Goal: Information Seeking & Learning: Learn about a topic

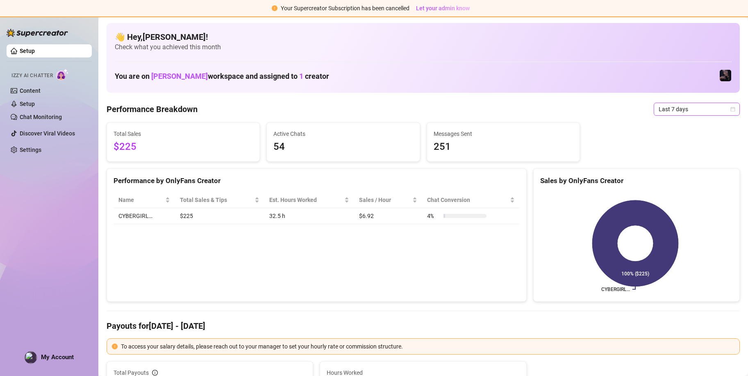
click at [670, 110] on span "Last 7 days" at bounding box center [697, 109] width 76 height 12
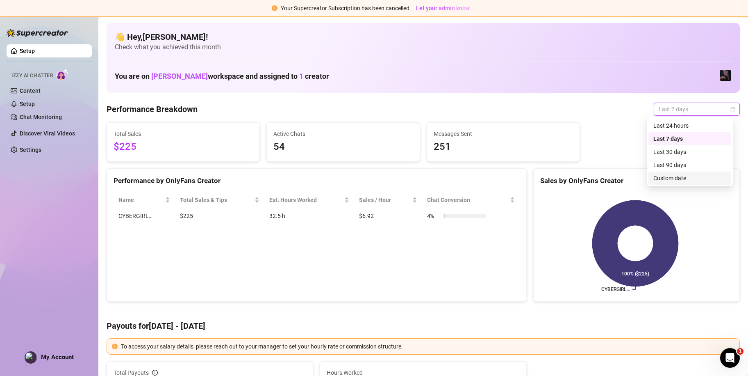
click at [679, 174] on div "Custom date" at bounding box center [690, 177] width 73 height 9
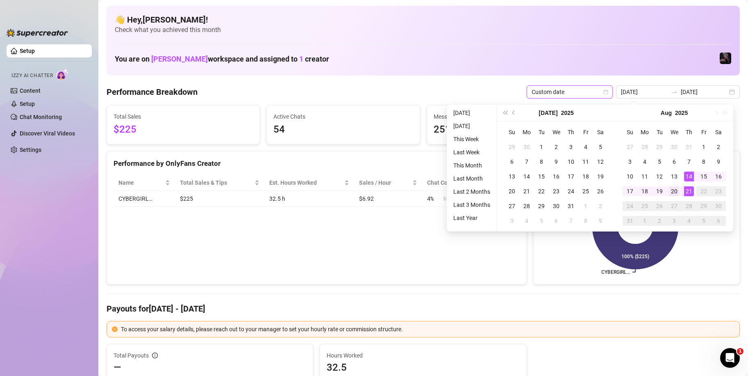
type input "[DATE]"
click at [676, 191] on div "20" at bounding box center [675, 191] width 10 height 10
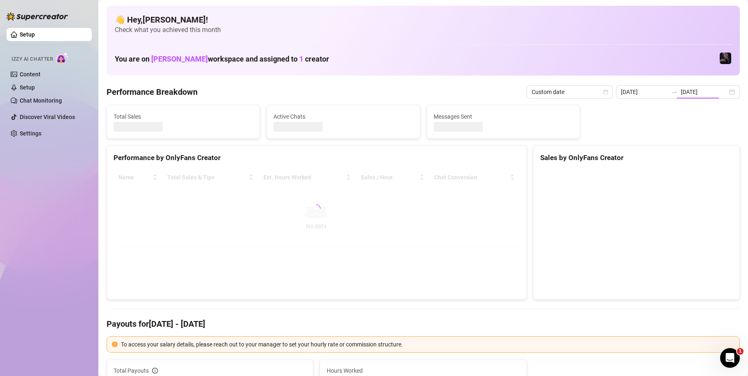
type input "[DATE]"
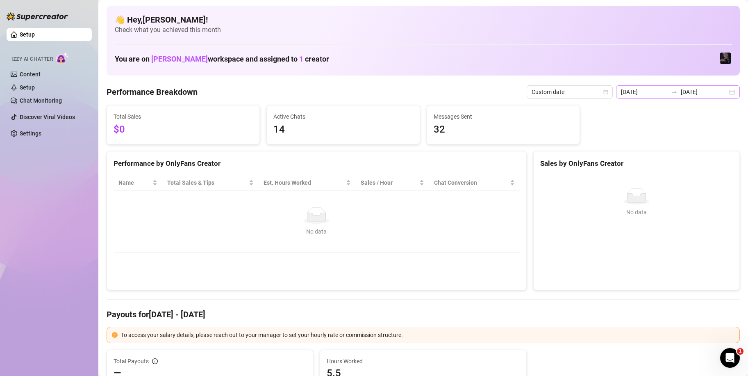
click at [672, 93] on icon "swap-right" at bounding box center [674, 92] width 7 height 7
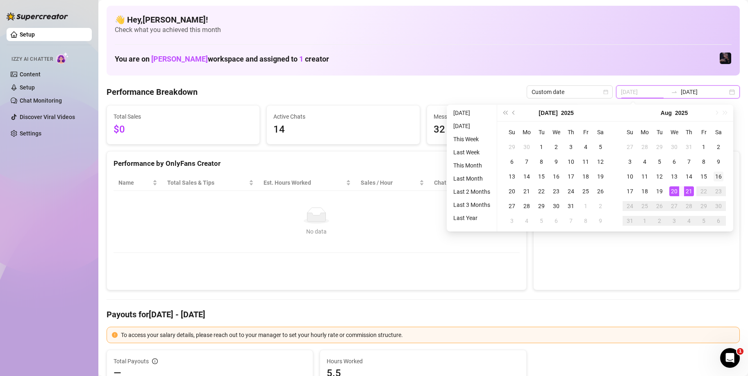
type input "[DATE]"
click at [719, 179] on div "16" at bounding box center [719, 176] width 10 height 10
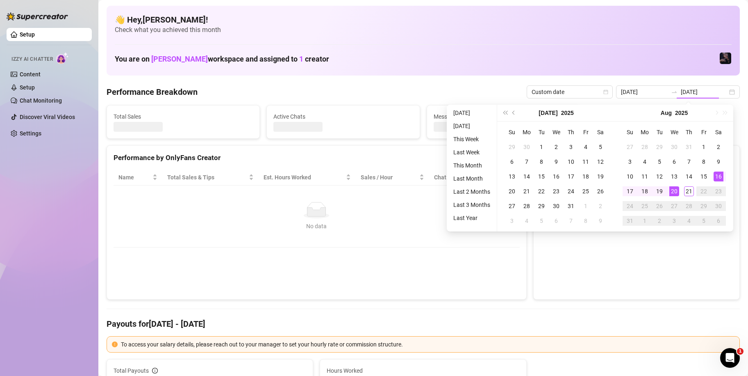
type input "[DATE]"
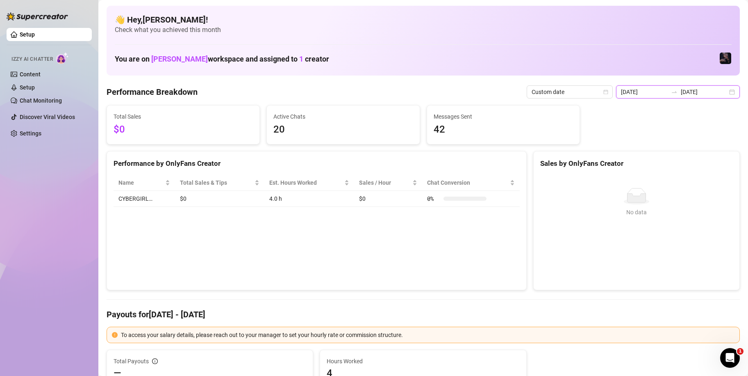
click at [688, 93] on input "[DATE]" at bounding box center [704, 91] width 47 height 9
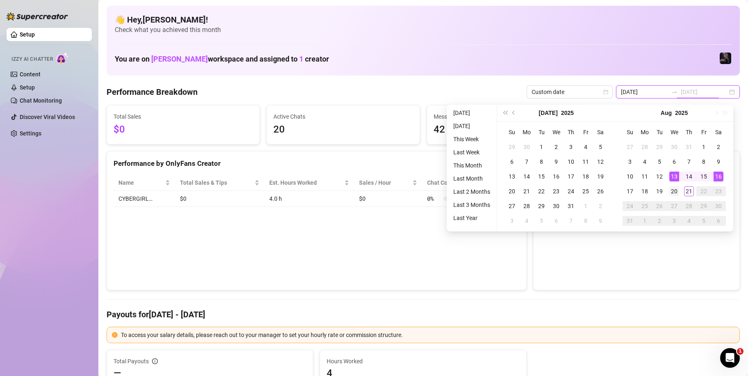
type input "[DATE]"
click at [676, 191] on div "20" at bounding box center [675, 191] width 10 height 10
type input "[DATE]"
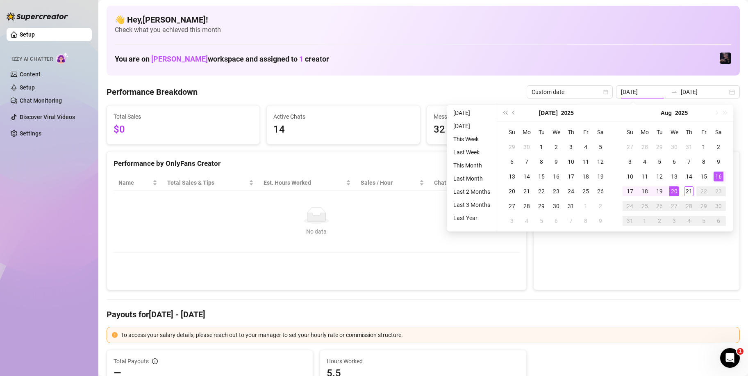
type input "[DATE]"
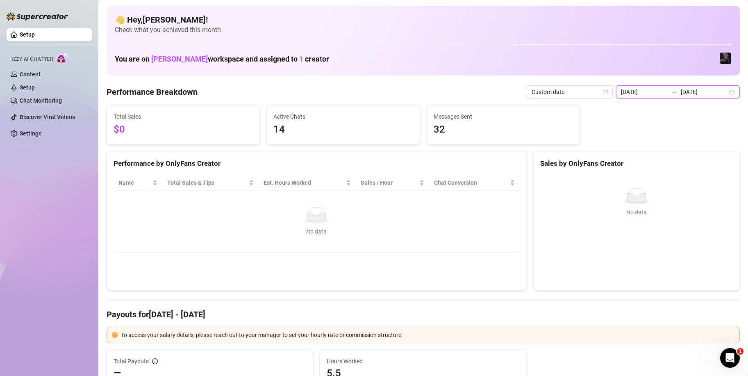
click at [684, 92] on input "[DATE]" at bounding box center [704, 91] width 47 height 9
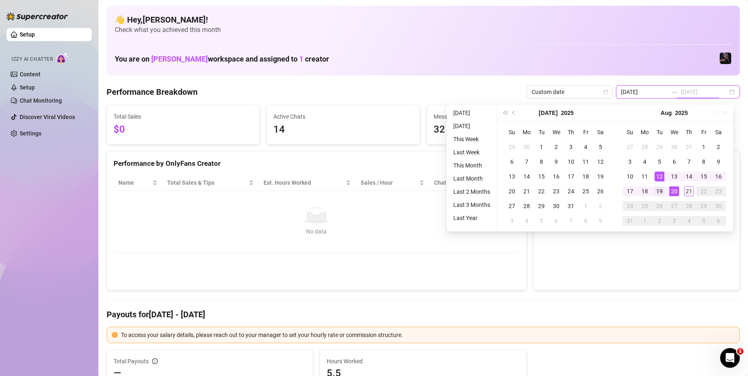
type input "[DATE]"
click at [662, 188] on div "19" at bounding box center [660, 191] width 10 height 10
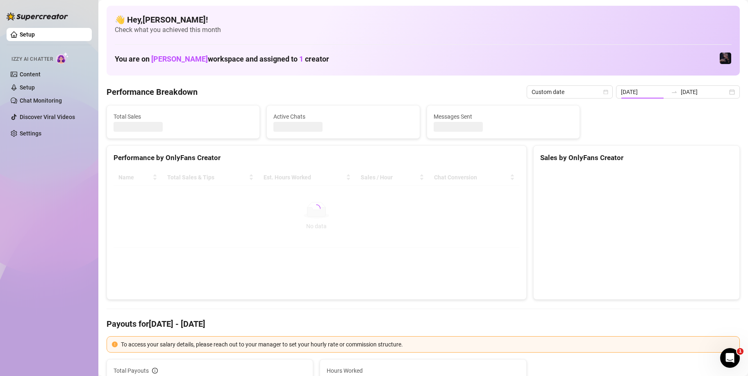
type input "[DATE]"
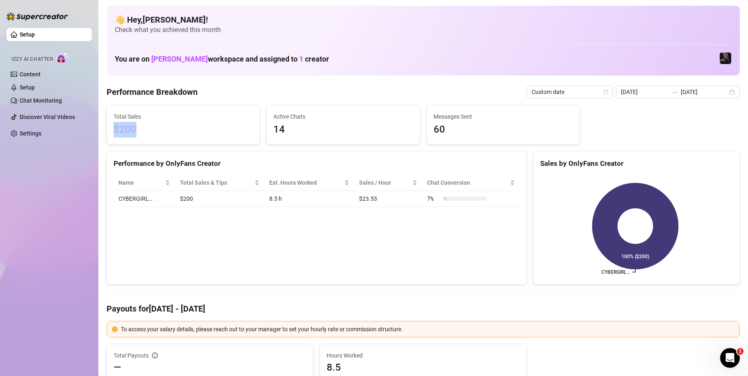
drag, startPoint x: 144, startPoint y: 126, endPoint x: 104, endPoint y: 126, distance: 39.8
click at [104, 126] on div "Total Sales $200" at bounding box center [183, 124] width 160 height 39
click at [673, 91] on icon "swap-right" at bounding box center [674, 92] width 5 height 2
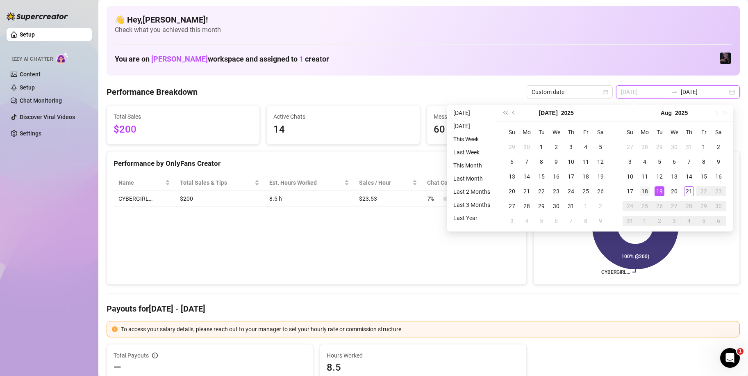
type input "[DATE]"
click at [645, 195] on div "18" at bounding box center [645, 191] width 10 height 10
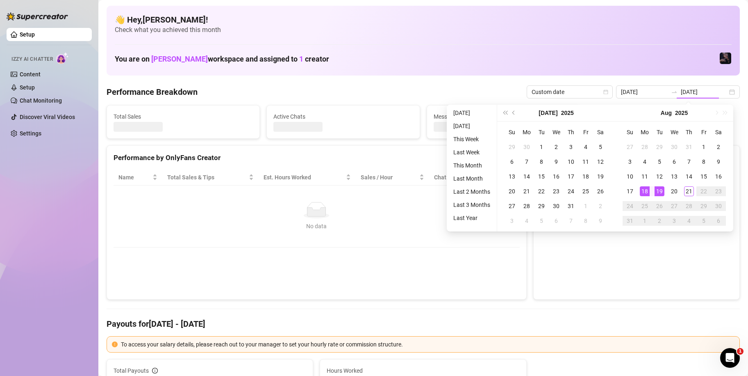
type input "[DATE]"
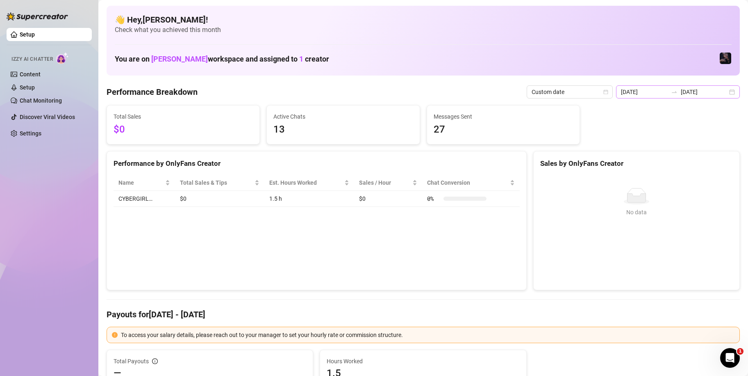
click at [672, 93] on icon "swap-right" at bounding box center [674, 92] width 7 height 7
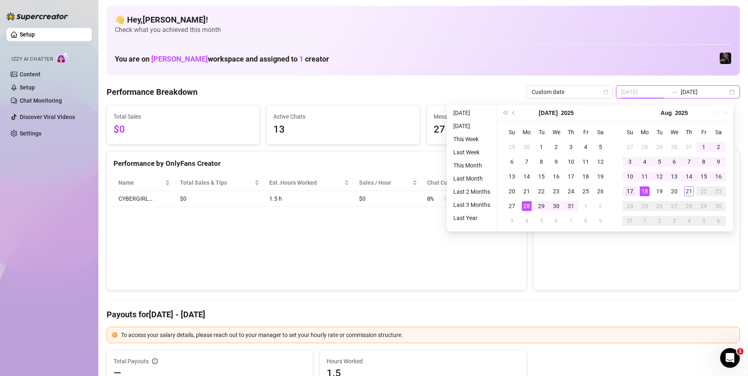
type input "[DATE]"
click at [633, 190] on div "17" at bounding box center [630, 191] width 10 height 10
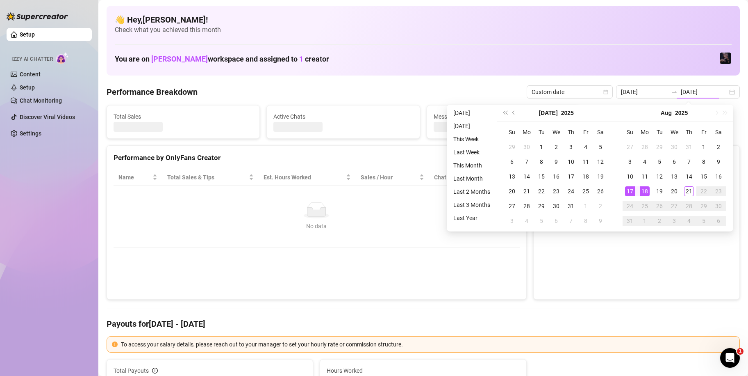
type input "[DATE]"
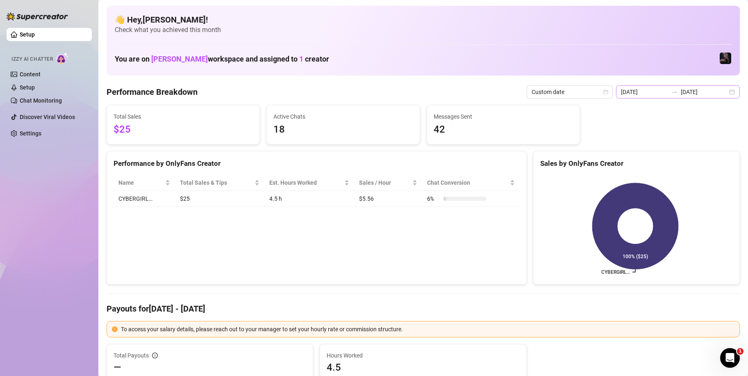
click at [671, 91] on icon "swap-right" at bounding box center [674, 92] width 7 height 7
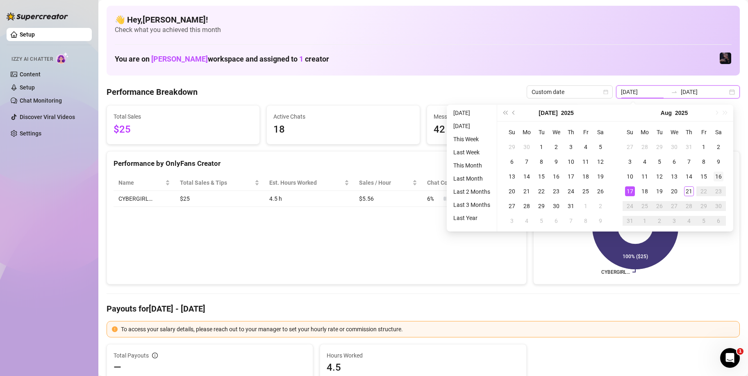
type input "[DATE]"
click at [717, 175] on div "16" at bounding box center [719, 176] width 10 height 10
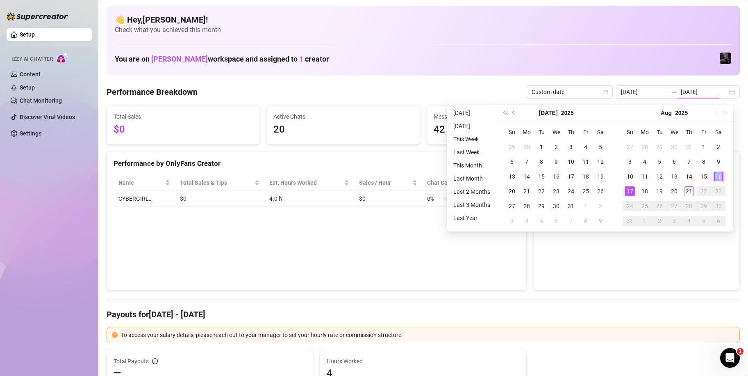
type input "[DATE]"
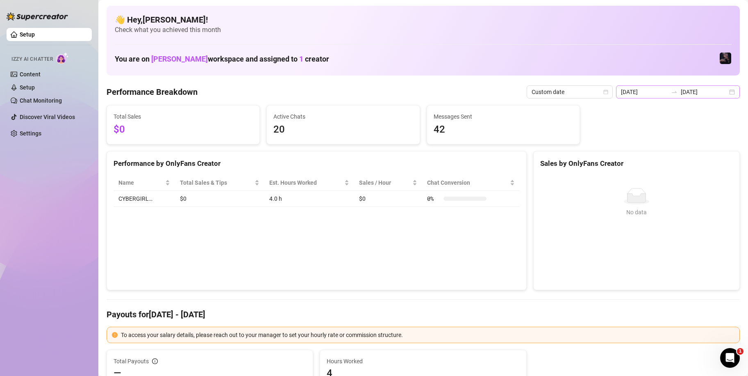
click at [672, 92] on icon "swap-right" at bounding box center [674, 92] width 5 height 2
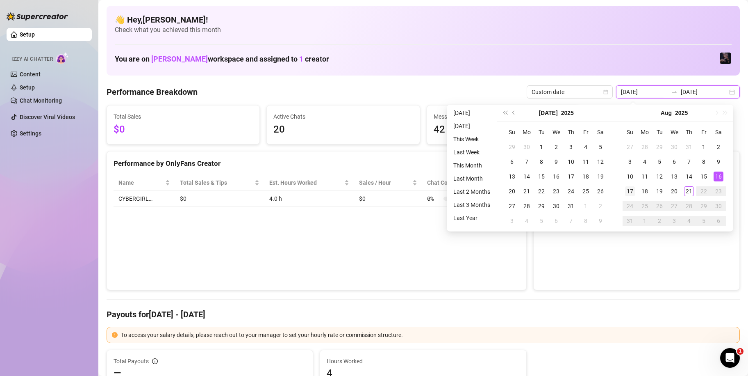
type input "[DATE]"
click at [633, 195] on div "17" at bounding box center [630, 191] width 10 height 10
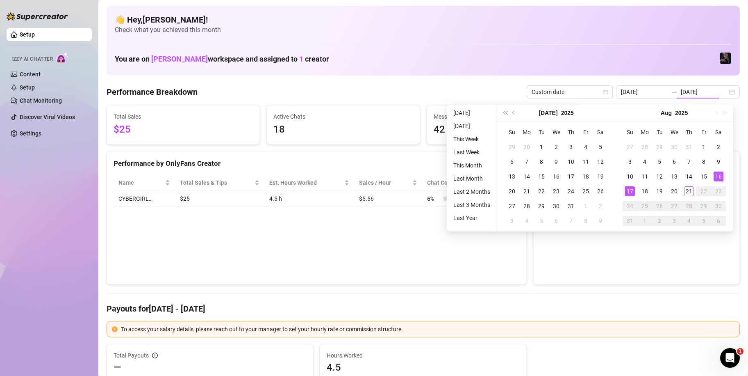
type input "[DATE]"
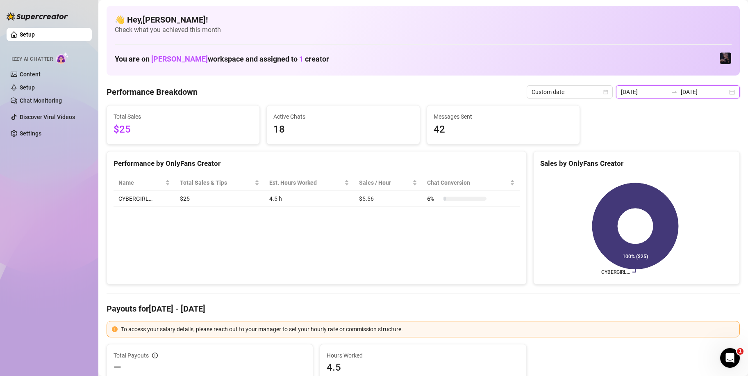
click at [697, 93] on input "[DATE]" at bounding box center [704, 91] width 47 height 9
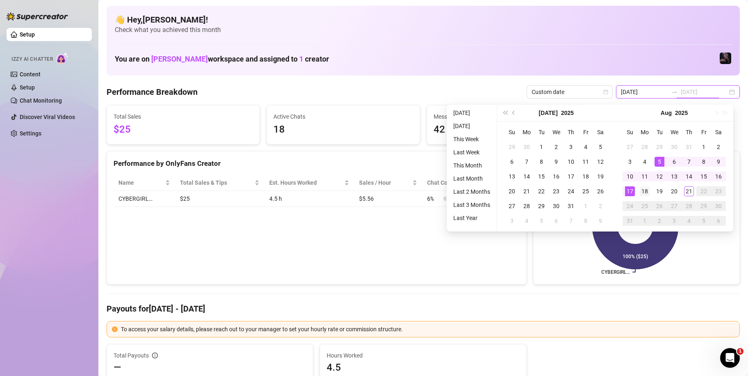
type input "[DATE]"
click at [646, 190] on div "18" at bounding box center [645, 191] width 10 height 10
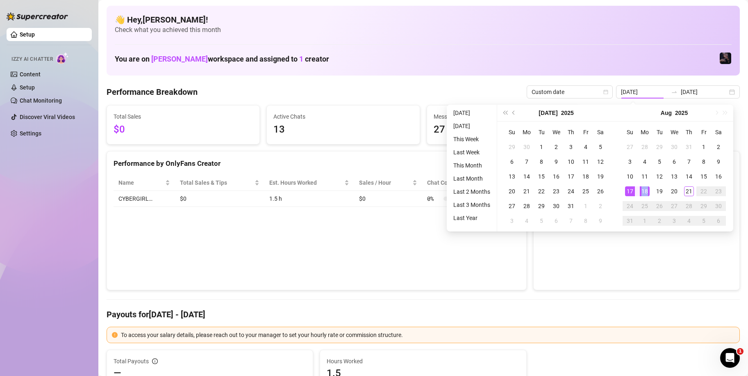
type input "[DATE]"
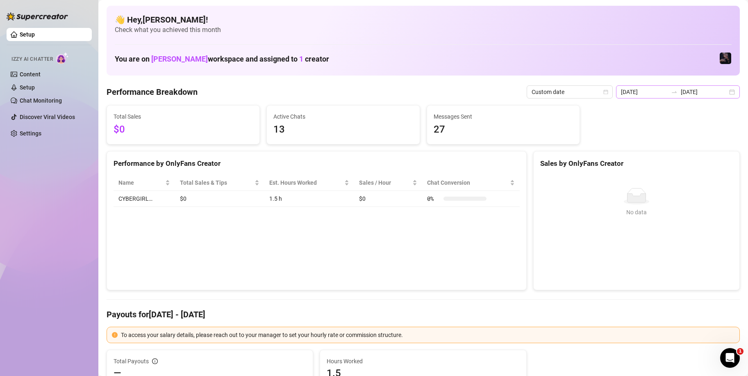
click at [676, 93] on div at bounding box center [674, 92] width 13 height 7
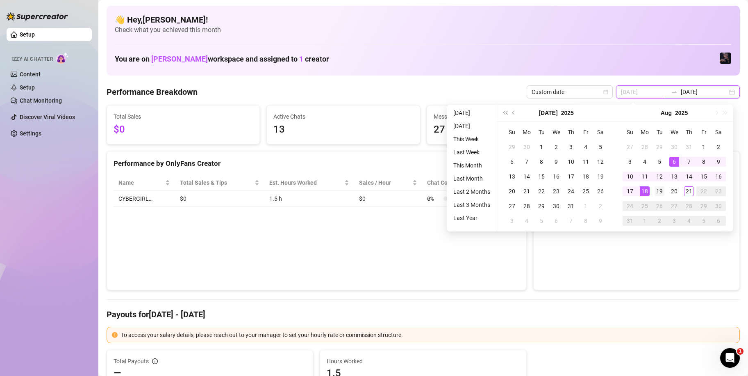
type input "[DATE]"
click at [657, 191] on div "19" at bounding box center [660, 191] width 10 height 10
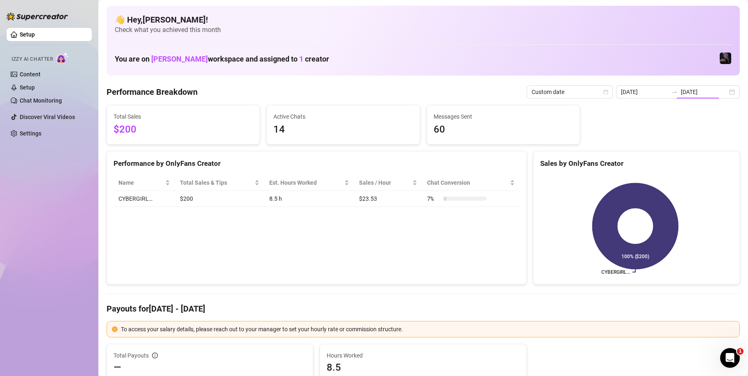
type input "[DATE]"
click at [678, 95] on div "[DATE] [DATE]" at bounding box center [678, 91] width 124 height 13
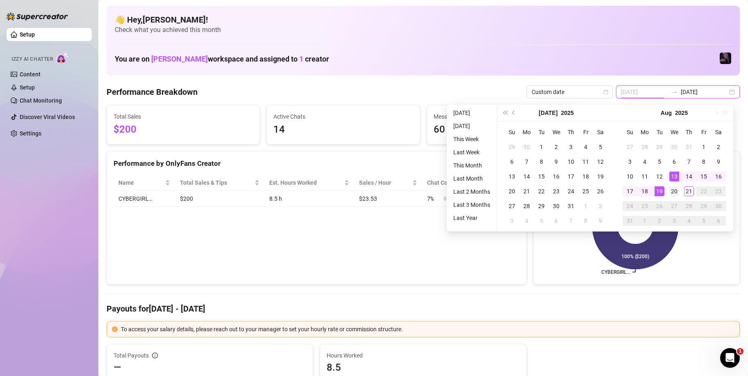
type input "[DATE]"
click at [674, 194] on div "20" at bounding box center [675, 191] width 10 height 10
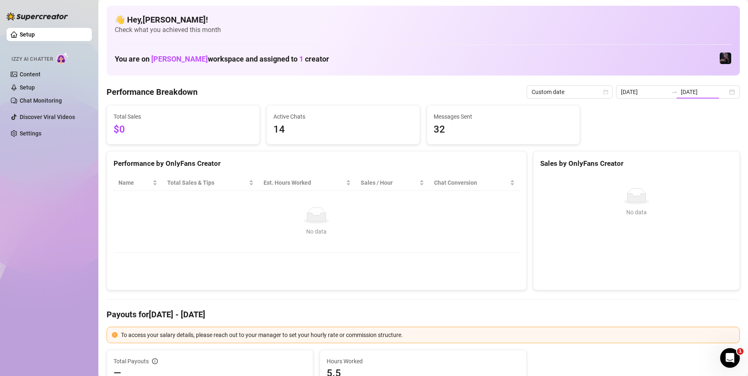
type input "[DATE]"
click at [673, 92] on icon "swap-right" at bounding box center [674, 92] width 5 height 2
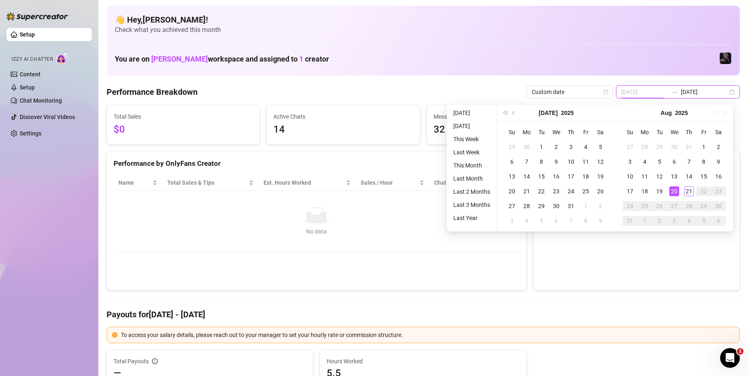
type input "[DATE]"
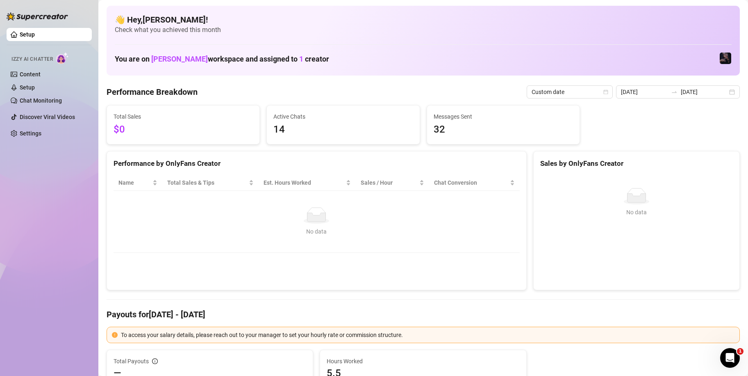
click at [390, 151] on div "Performance by OnlyFans Creator" at bounding box center [316, 160] width 419 height 18
click at [681, 97] on div "[DATE] [DATE]" at bounding box center [678, 91] width 124 height 13
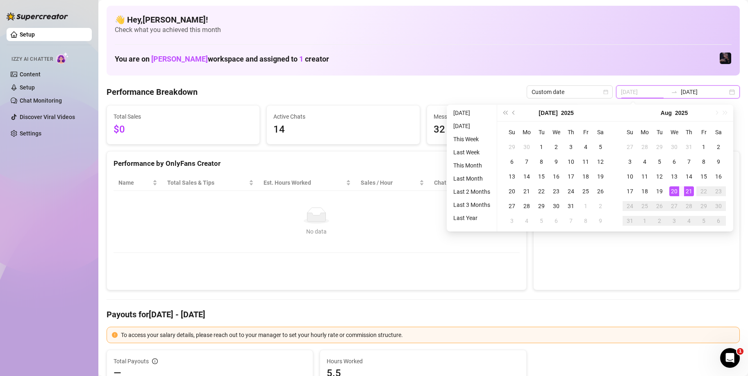
type input "[DATE]"
click at [690, 194] on div "21" at bounding box center [689, 191] width 10 height 10
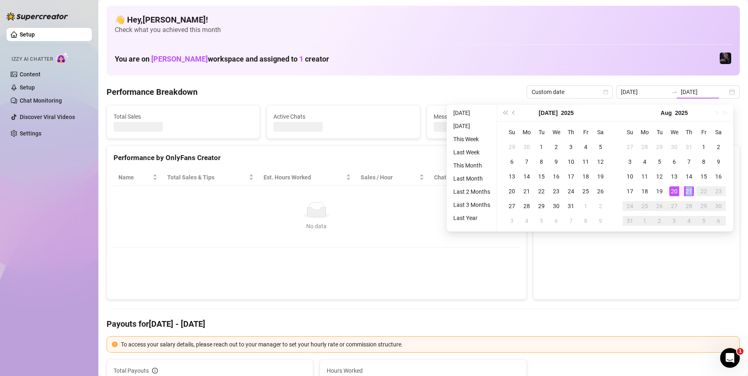
type input "[DATE]"
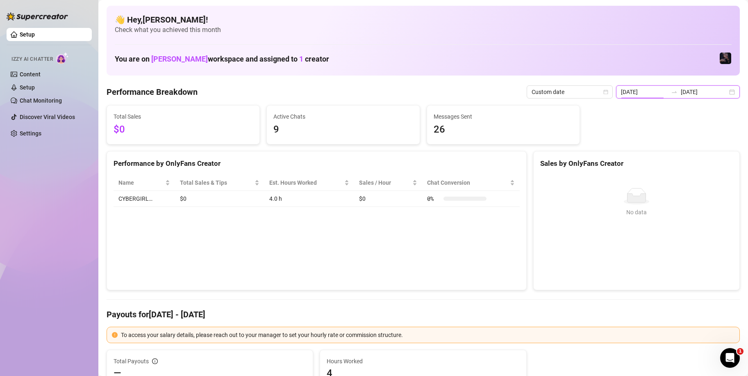
click at [656, 91] on input "[DATE]" at bounding box center [644, 91] width 47 height 9
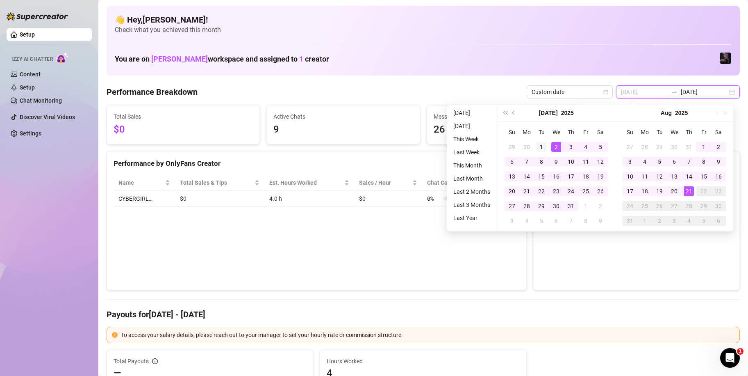
type input "[DATE]"
click at [543, 146] on div "1" at bounding box center [542, 147] width 10 height 10
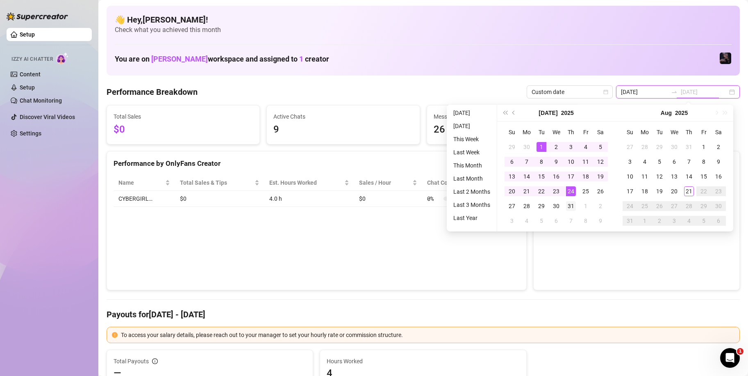
type input "[DATE]"
click at [569, 203] on div "31" at bounding box center [571, 206] width 10 height 10
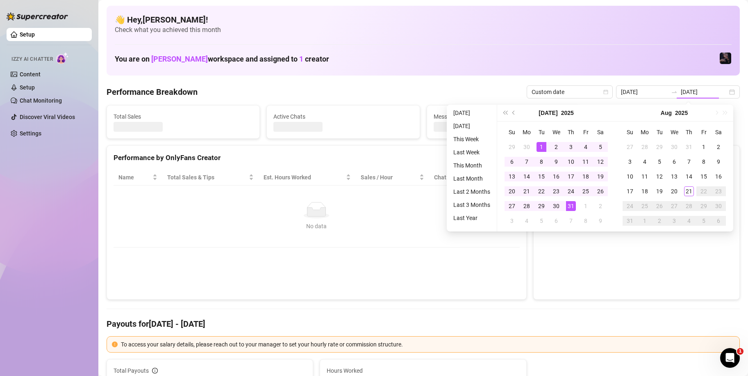
type input "[DATE]"
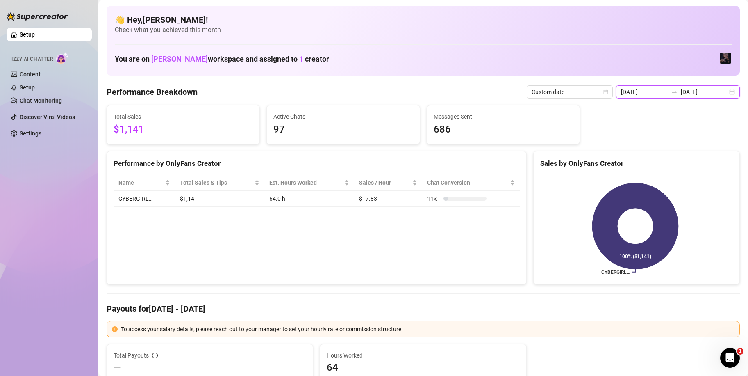
click at [656, 94] on input "[DATE]" at bounding box center [644, 91] width 47 height 9
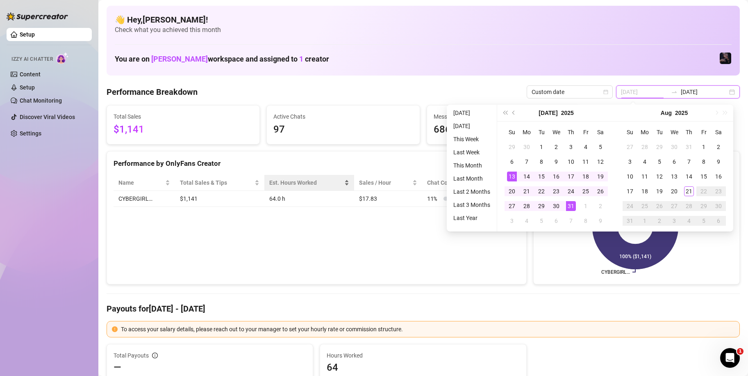
type input "[DATE]"
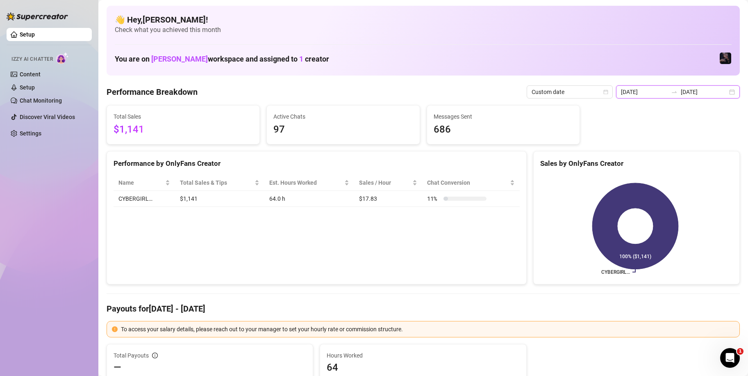
click at [661, 90] on input "[DATE]" at bounding box center [644, 91] width 47 height 9
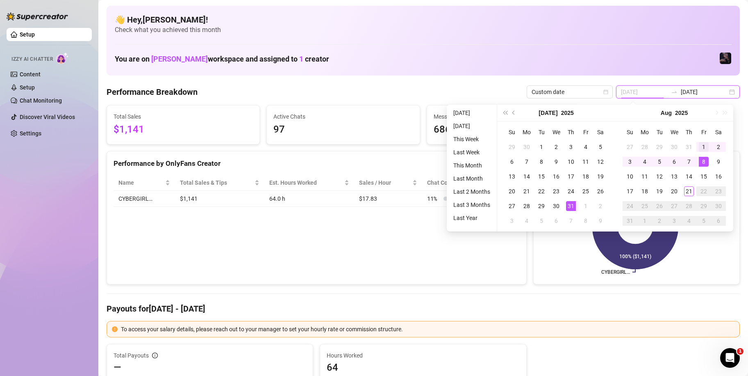
type input "[DATE]"
click at [704, 146] on div "1" at bounding box center [704, 147] width 10 height 10
type input "[DATE]"
click at [704, 176] on div "15" at bounding box center [704, 176] width 10 height 10
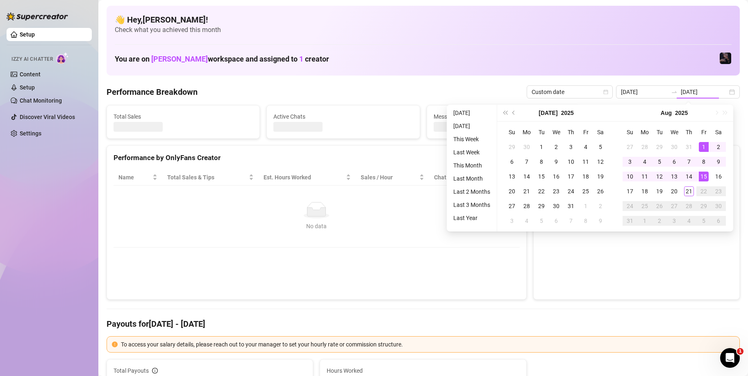
type input "[DATE]"
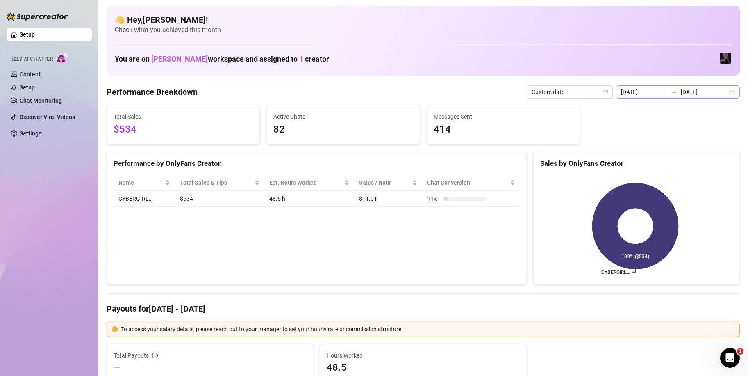
click at [675, 93] on div at bounding box center [674, 92] width 13 height 7
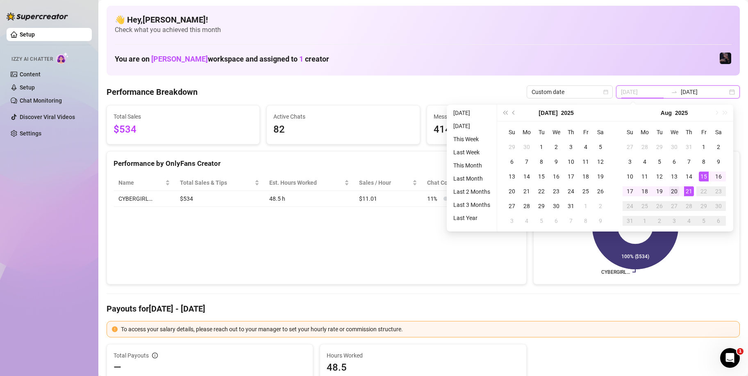
type input "[DATE]"
click at [674, 193] on div "20" at bounding box center [675, 191] width 10 height 10
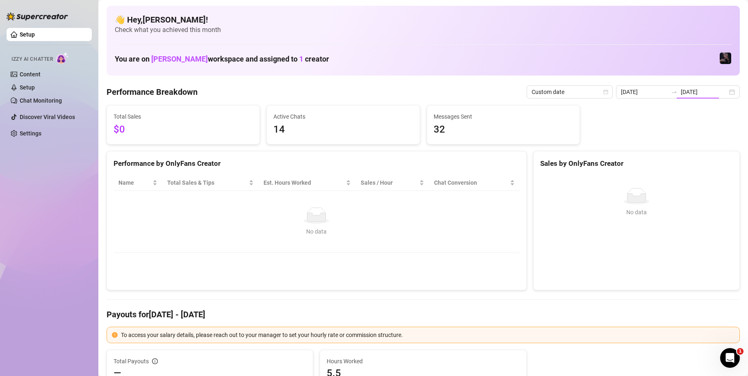
type input "[DATE]"
click at [674, 95] on span "to" at bounding box center [674, 92] width 7 height 7
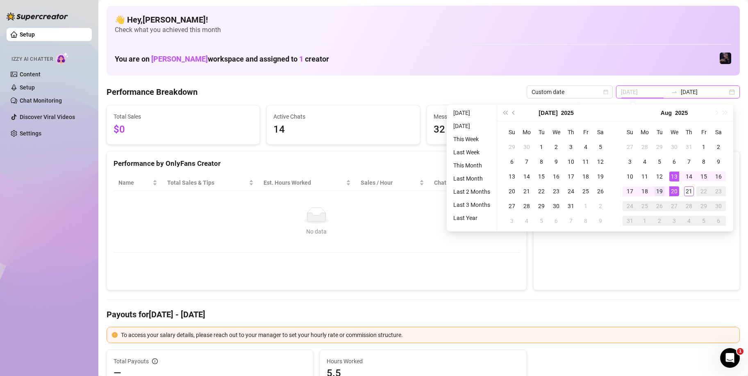
type input "[DATE]"
click at [661, 189] on div "19" at bounding box center [660, 191] width 10 height 10
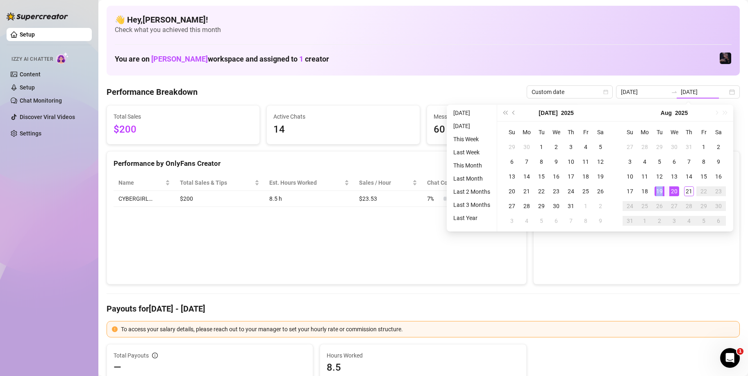
type input "[DATE]"
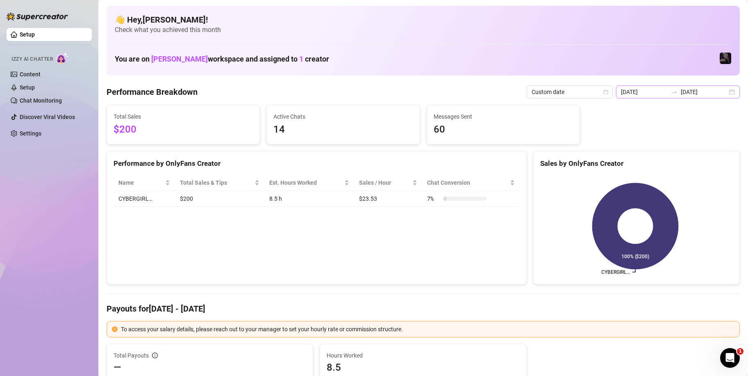
click at [674, 96] on div "[DATE] [DATE]" at bounding box center [678, 91] width 124 height 13
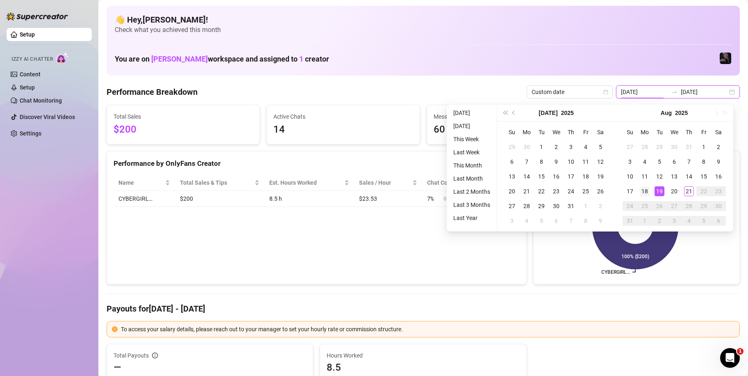
type input "[DATE]"
click at [643, 189] on div "18" at bounding box center [645, 191] width 10 height 10
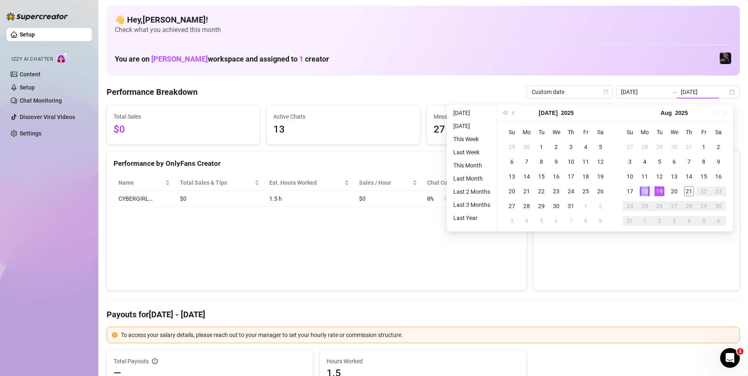
type input "[DATE]"
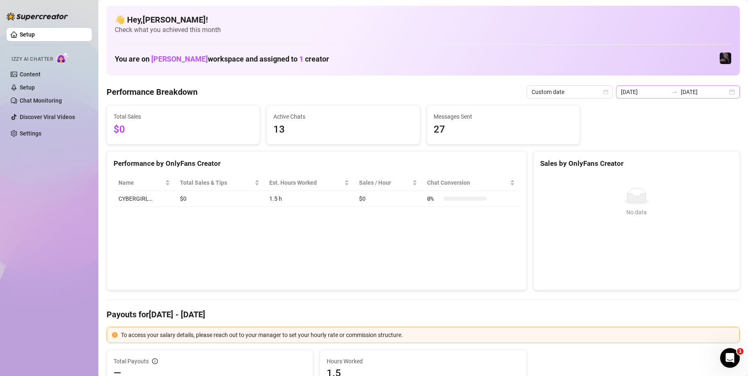
click at [664, 97] on div "[DATE] [DATE]" at bounding box center [678, 91] width 124 height 13
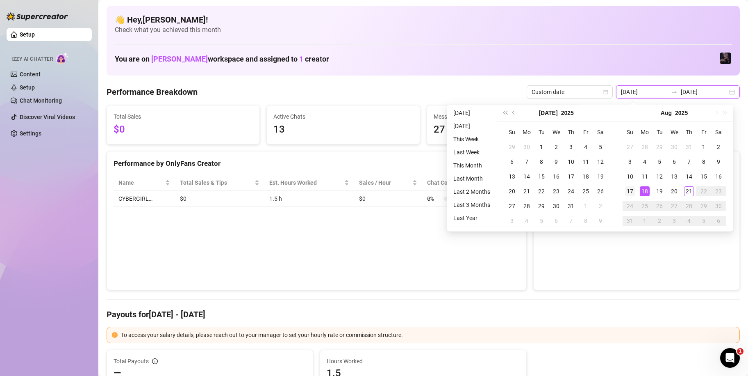
type input "[DATE]"
click at [626, 191] on div "17" at bounding box center [630, 191] width 10 height 10
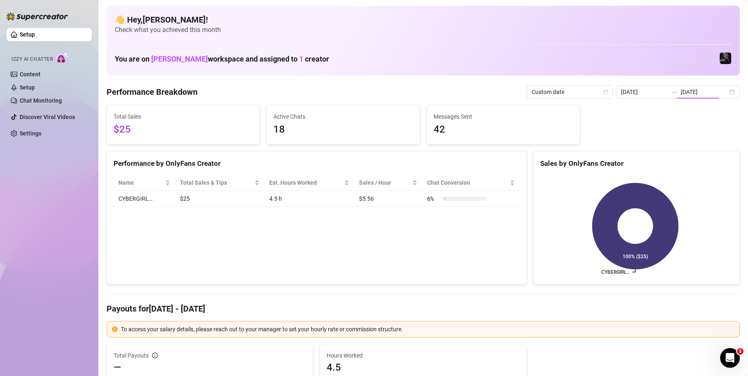
type input "[DATE]"
click at [681, 94] on input "[DATE]" at bounding box center [704, 91] width 47 height 9
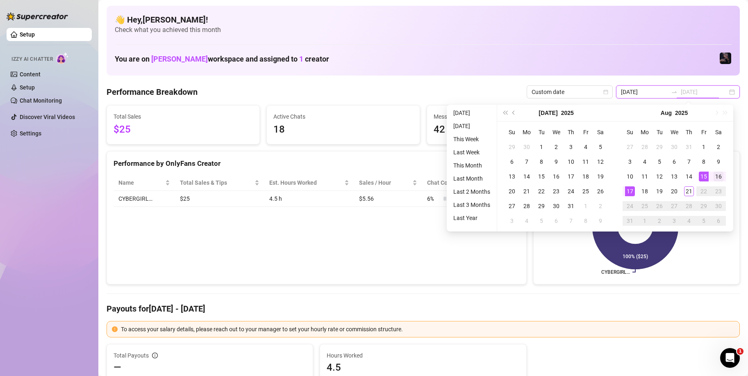
type input "[DATE]"
click at [718, 177] on div "16" at bounding box center [719, 176] width 10 height 10
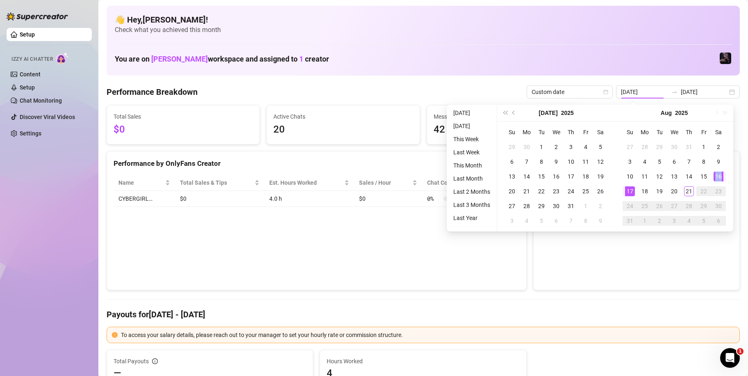
type input "[DATE]"
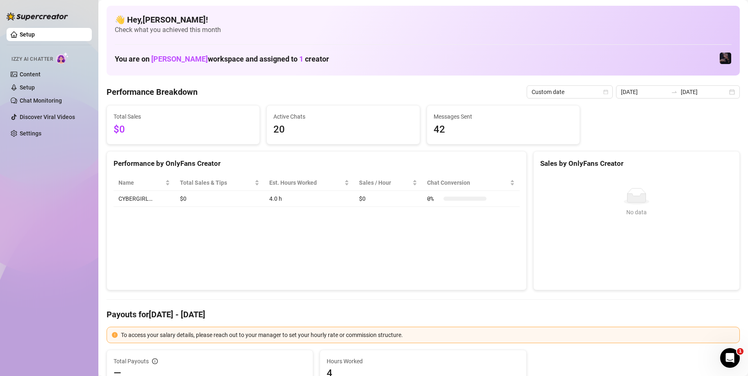
click at [523, 218] on div "Performance by OnlyFans Creator Name Total Sales & Tips Est. Hours Worked Sales…" at bounding box center [316, 220] width 427 height 139
click at [391, 36] on div "👋 Hey, [PERSON_NAME] ! Check what you achieved this month You are on [PERSON_NA…" at bounding box center [423, 41] width 633 height 70
